Goal: Find specific page/section: Find specific page/section

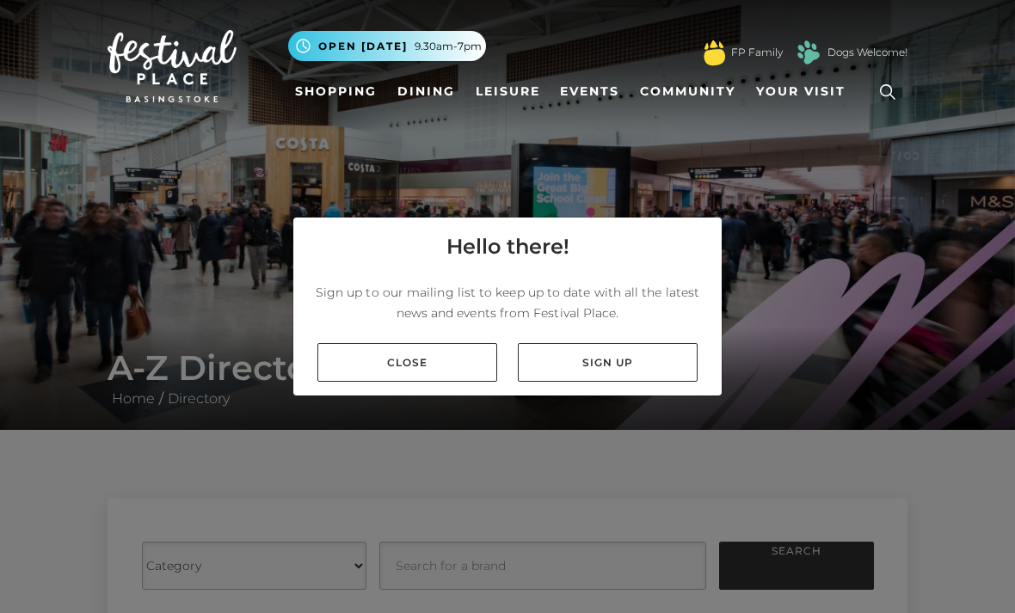
click at [416, 382] on link "Close" at bounding box center [407, 362] width 180 height 39
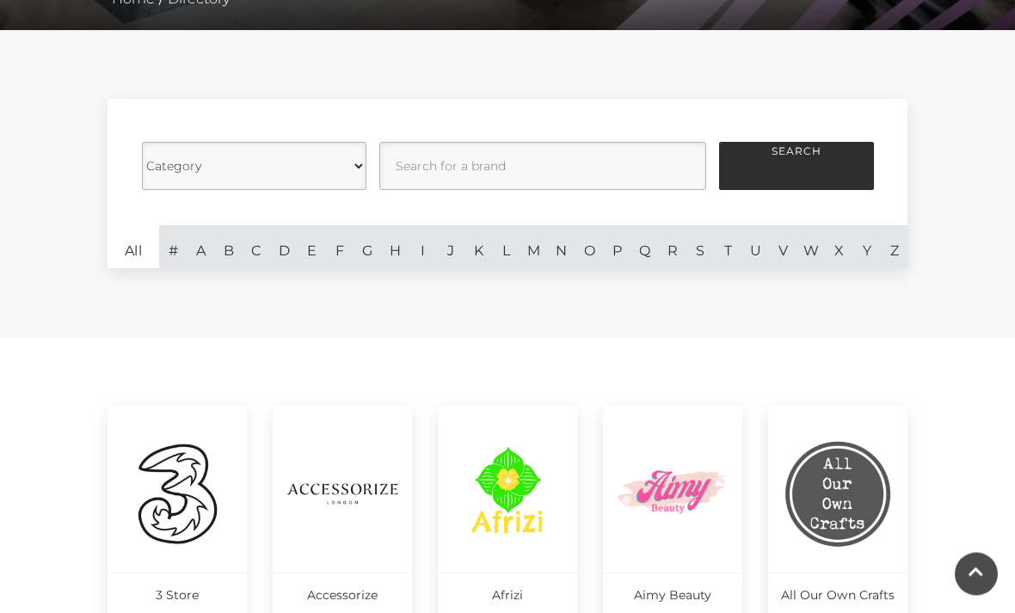
click at [203, 166] on select "Category Cafes Restaurants Fashion Services Technology Homeware Gifts, Statione…" at bounding box center [254, 167] width 225 height 48
select select "20862"
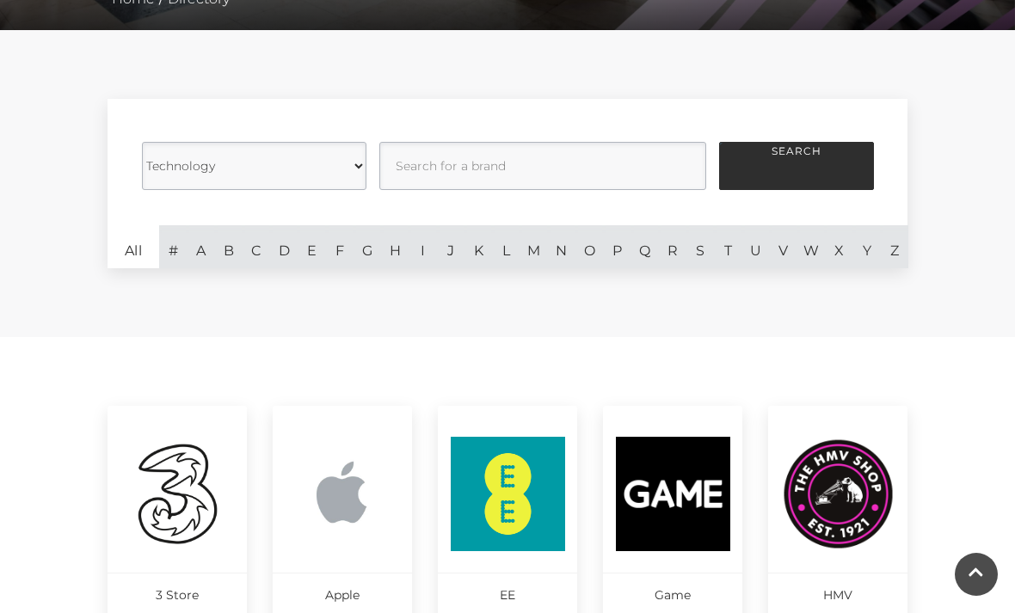
click at [764, 174] on button "Search" at bounding box center [796, 166] width 155 height 48
click at [778, 165] on button "Search" at bounding box center [796, 166] width 155 height 48
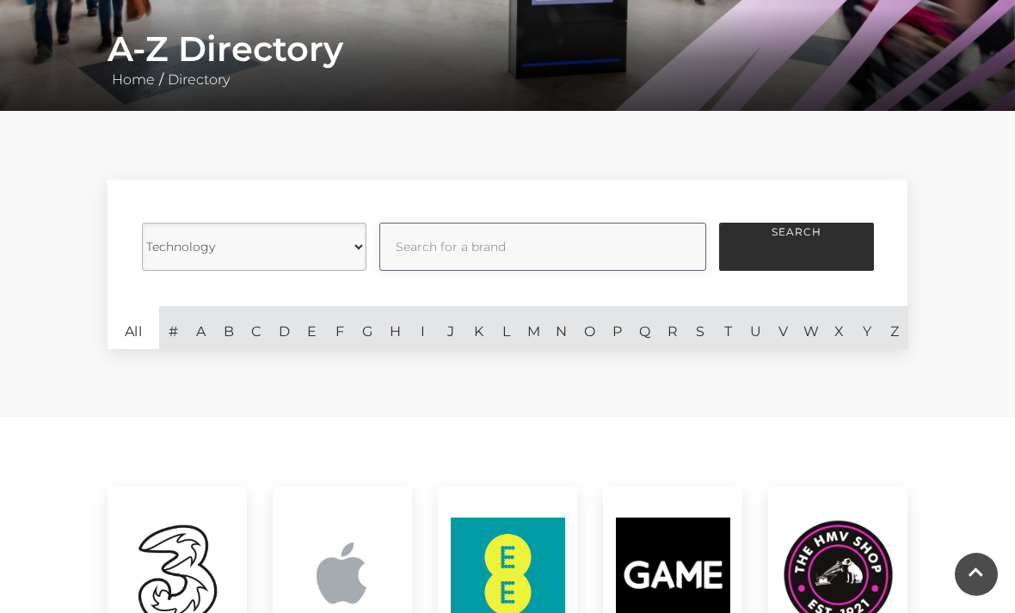
click at [519, 248] on input "text" at bounding box center [542, 247] width 327 height 48
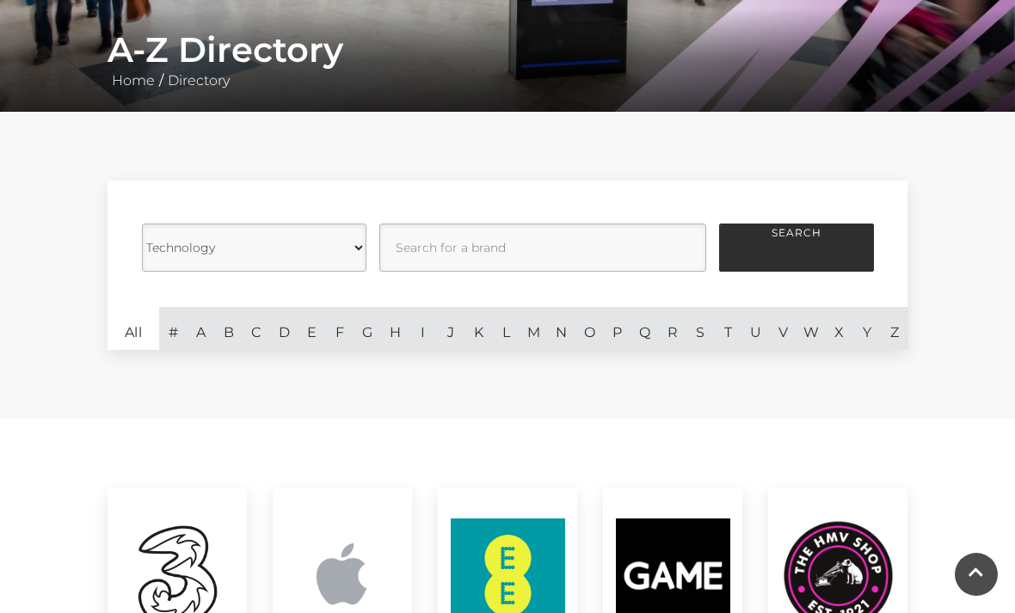
click at [764, 252] on button "Search" at bounding box center [796, 248] width 155 height 48
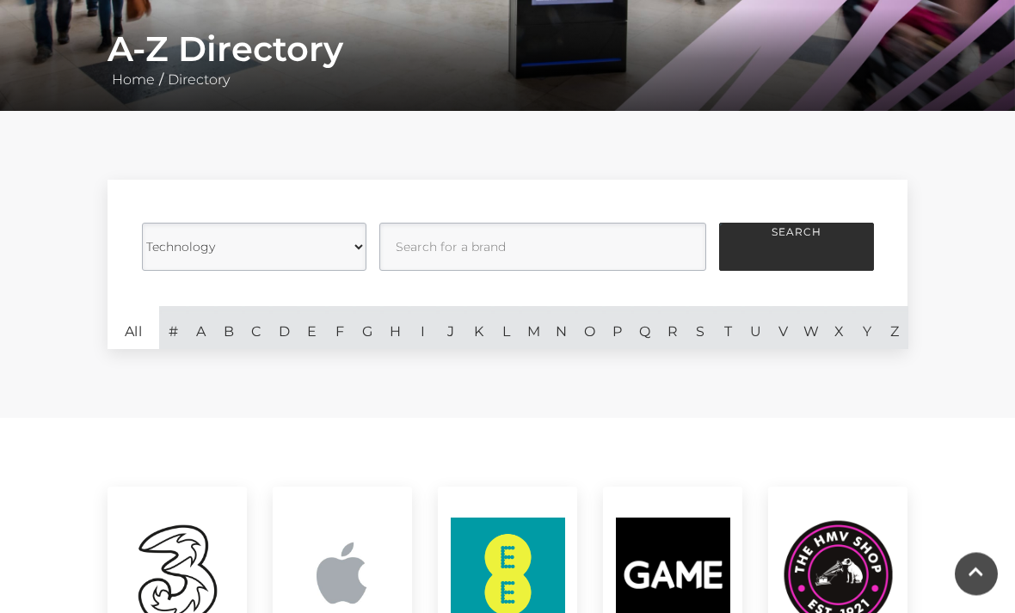
scroll to position [319, 0]
click at [422, 246] on input "text" at bounding box center [542, 247] width 327 height 48
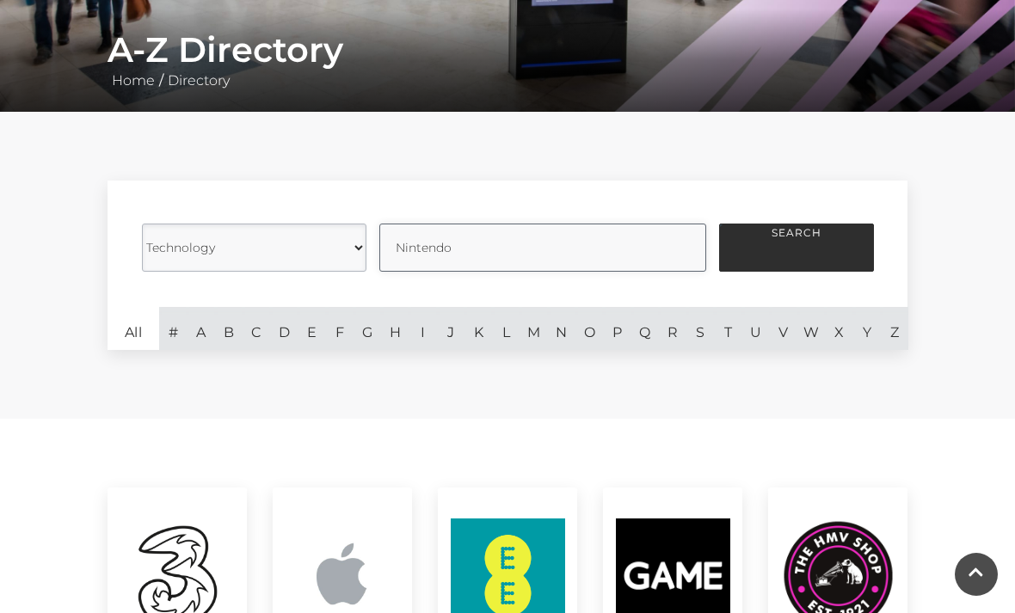
type input "Nintendo"
click at [759, 242] on button "Search" at bounding box center [796, 248] width 155 height 48
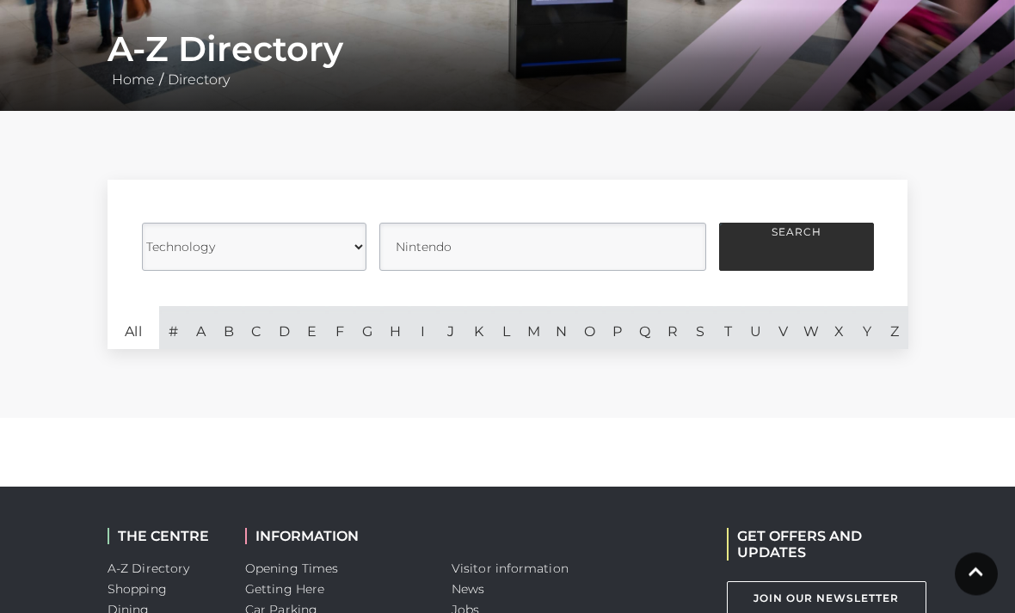
scroll to position [319, 0]
click at [483, 243] on input "Nintendo" at bounding box center [542, 247] width 327 height 48
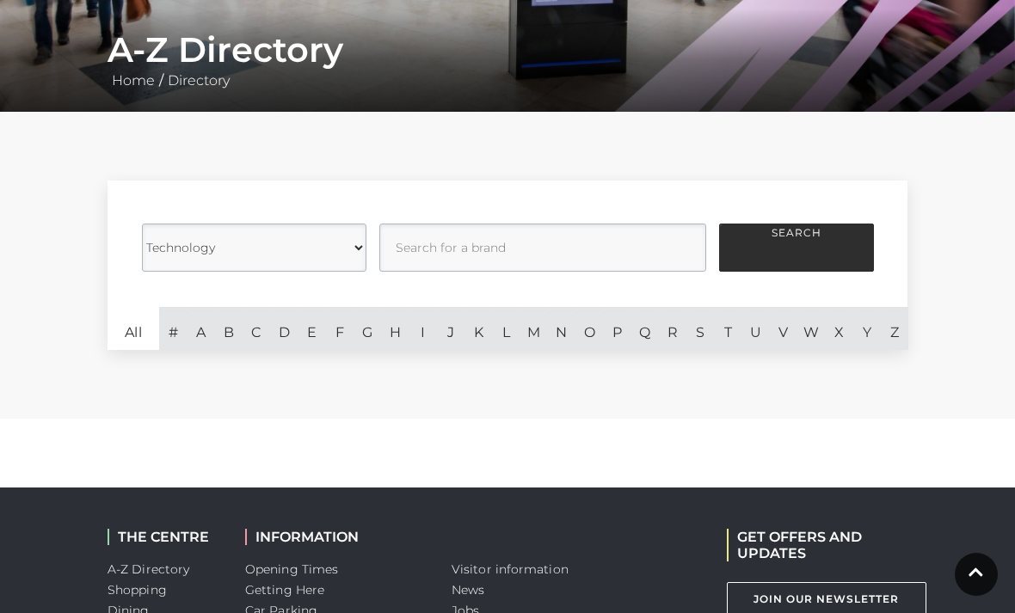
click at [60, 222] on div "Category Cafes Restaurants Fashion Services Technology Homeware Gifts, Statione…" at bounding box center [507, 265] width 1015 height 307
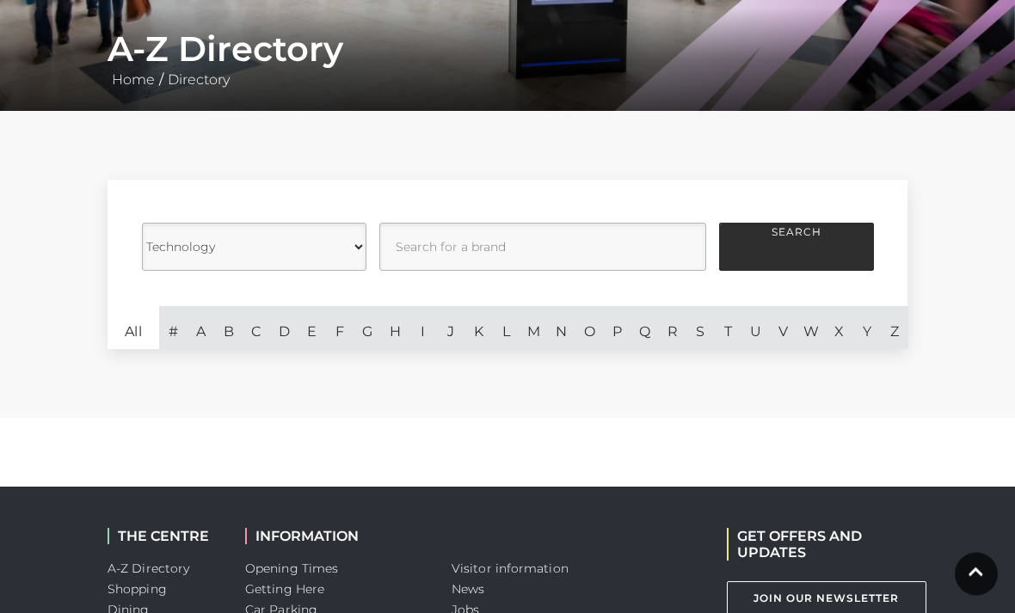
click at [752, 241] on button "Search" at bounding box center [796, 248] width 155 height 48
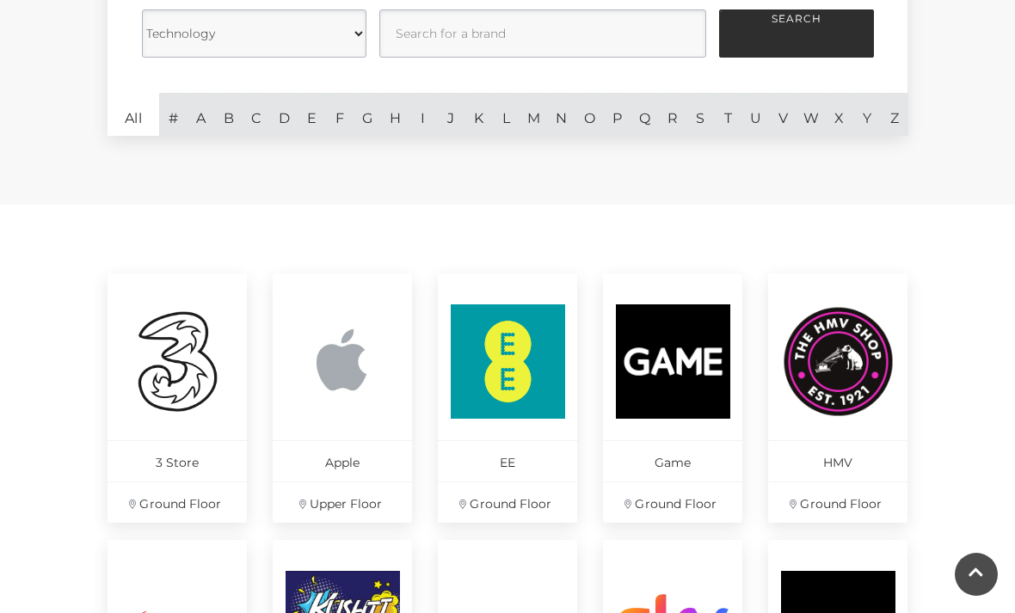
scroll to position [532, 0]
